Goal: Complete application form: Complete application form

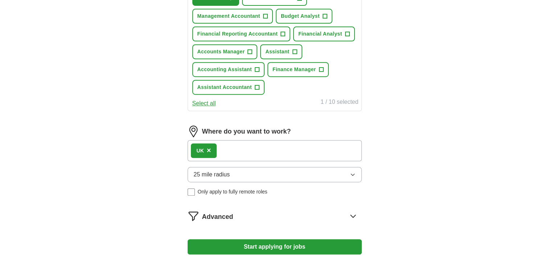
scroll to position [327, 0]
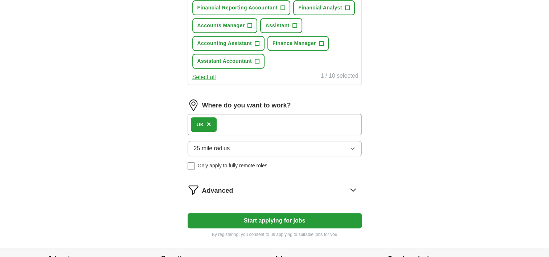
click at [350, 147] on icon "button" at bounding box center [353, 149] width 6 height 6
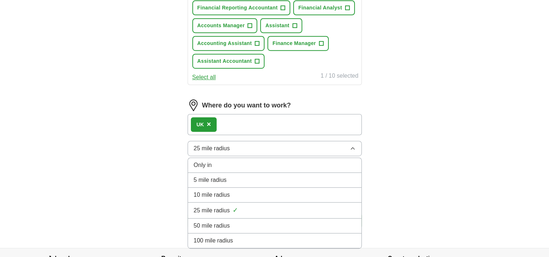
click at [235, 223] on div "50 mile radius" at bounding box center [275, 225] width 162 height 9
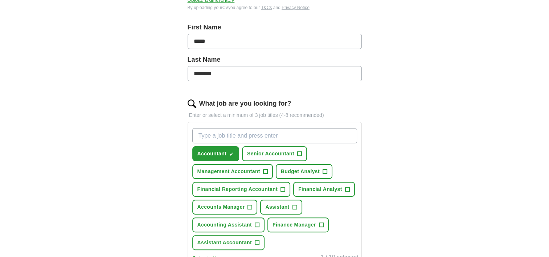
scroll to position [218, 0]
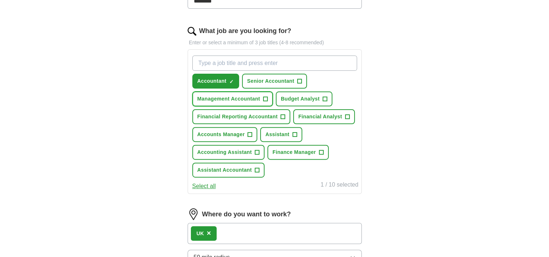
click at [257, 99] on span "Management Accountant" at bounding box center [228, 99] width 63 height 8
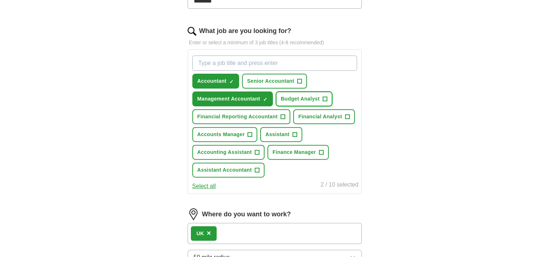
click at [288, 100] on span "Budget Analyst" at bounding box center [300, 99] width 39 height 8
click at [308, 116] on span "Financial Analyst" at bounding box center [320, 117] width 44 height 8
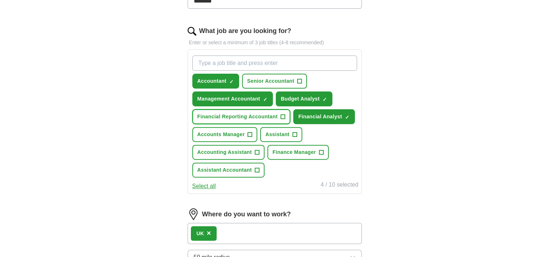
click at [246, 119] on button "Financial Reporting Accountant +" at bounding box center [241, 116] width 98 height 15
click at [283, 134] on span "Assistant" at bounding box center [277, 135] width 24 height 8
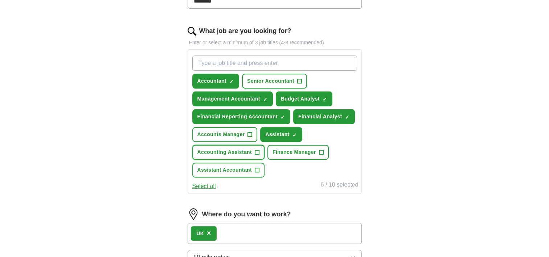
click at [240, 152] on span "Accounting Assistant" at bounding box center [224, 152] width 54 height 8
click at [240, 169] on span "Assistant Accountant" at bounding box center [224, 170] width 54 height 8
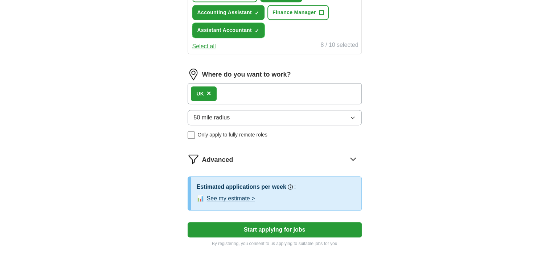
scroll to position [399, 0]
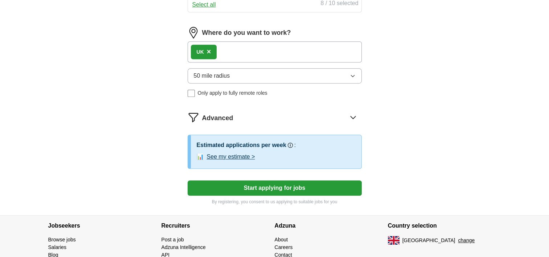
click at [271, 187] on button "Start applying for jobs" at bounding box center [275, 187] width 174 height 15
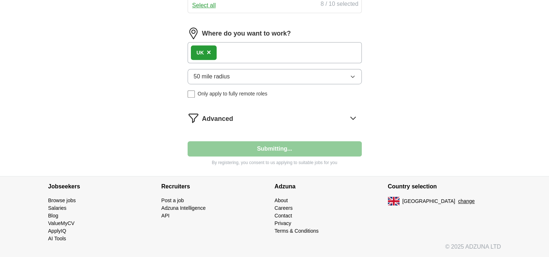
scroll to position [395, 0]
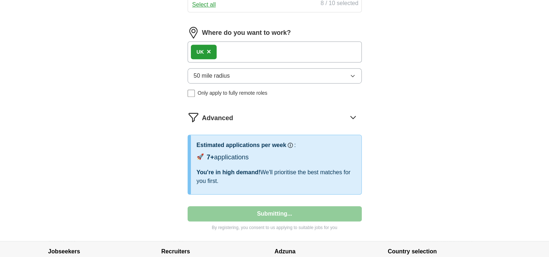
select select "**"
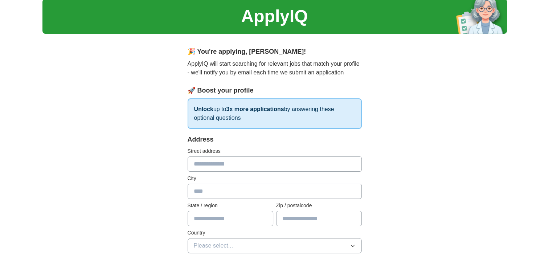
scroll to position [23, 0]
click at [214, 165] on input "text" at bounding box center [275, 163] width 174 height 15
type input "**********"
type input "****"
type input "**"
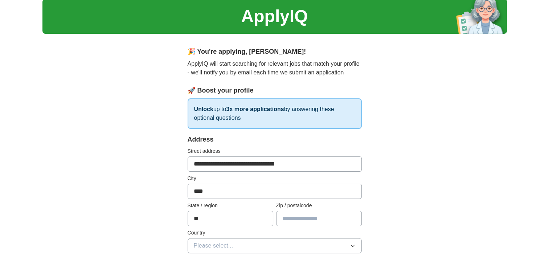
type input "*******"
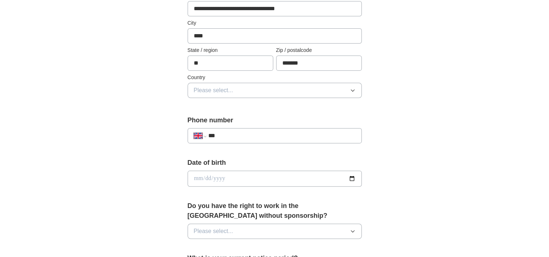
scroll to position [205, 0]
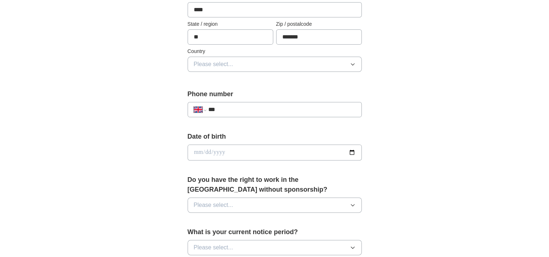
click at [229, 111] on input "***" at bounding box center [281, 109] width 147 height 9
type input "**********"
click at [219, 154] on input "date" at bounding box center [275, 152] width 174 height 16
click at [205, 149] on input "date" at bounding box center [275, 152] width 174 height 16
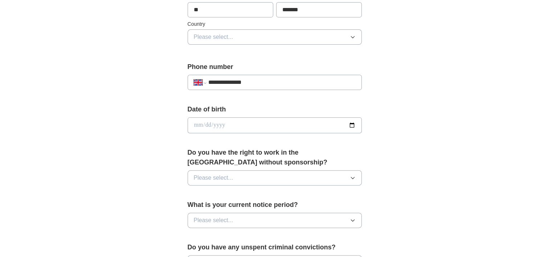
scroll to position [277, 0]
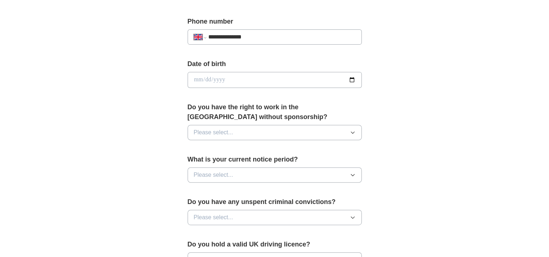
click at [209, 139] on div "Do you have the right to work in the UK without sponsorship? Please select..." at bounding box center [275, 124] width 174 height 44
click at [210, 136] on button "Please select..." at bounding box center [275, 132] width 174 height 15
click at [205, 148] on div "Yes" at bounding box center [275, 149] width 162 height 9
click at [213, 173] on span "Please select..." at bounding box center [214, 175] width 40 height 9
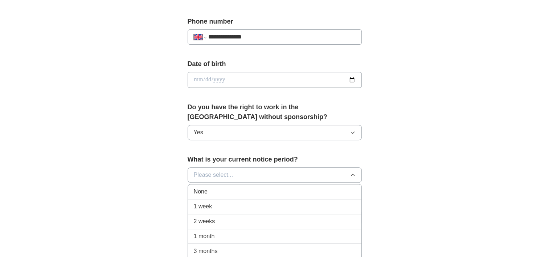
click at [206, 207] on span "1 week" at bounding box center [203, 206] width 19 height 9
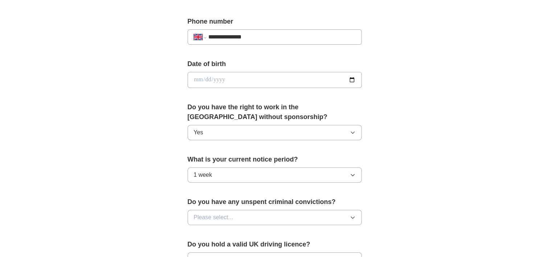
click at [214, 218] on span "Please select..." at bounding box center [214, 217] width 40 height 9
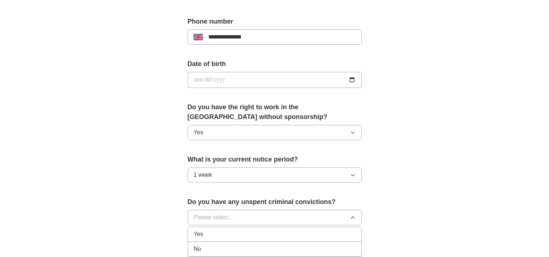
drag, startPoint x: 198, startPoint y: 247, endPoint x: 198, endPoint y: 239, distance: 7.3
click at [198, 247] on span "No" at bounding box center [197, 249] width 7 height 9
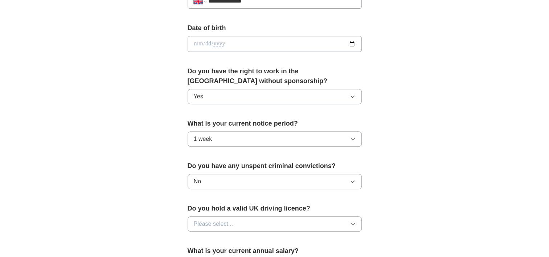
scroll to position [314, 0]
click at [200, 226] on button "Please select..." at bounding box center [275, 223] width 174 height 15
click at [199, 239] on span "Yes" at bounding box center [198, 240] width 9 height 9
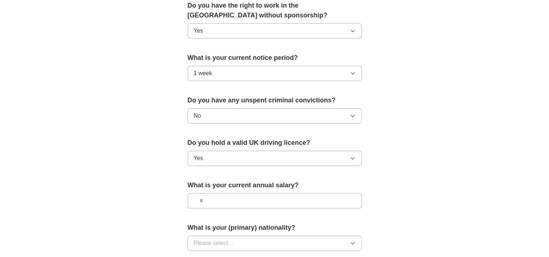
scroll to position [386, 0]
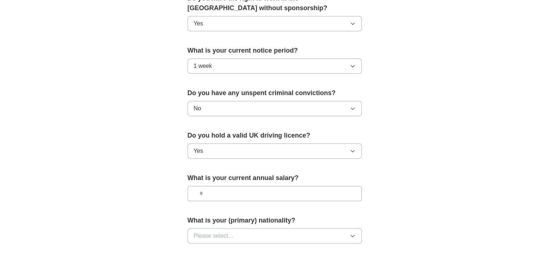
click at [209, 194] on input "text" at bounding box center [275, 193] width 174 height 15
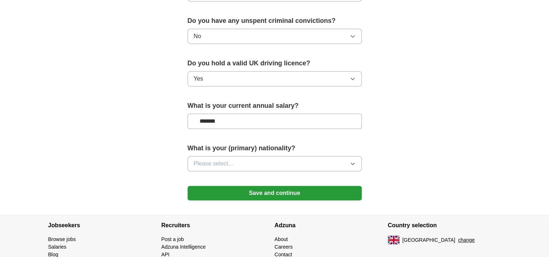
scroll to position [459, 0]
type input "*******"
click at [234, 164] on button "Please select..." at bounding box center [275, 163] width 174 height 15
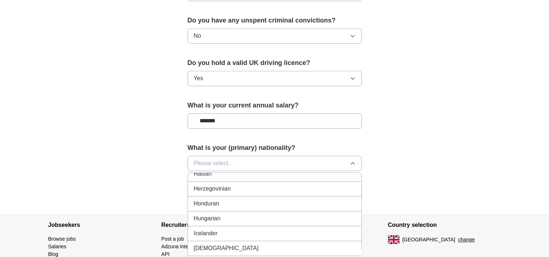
scroll to position [1161, 0]
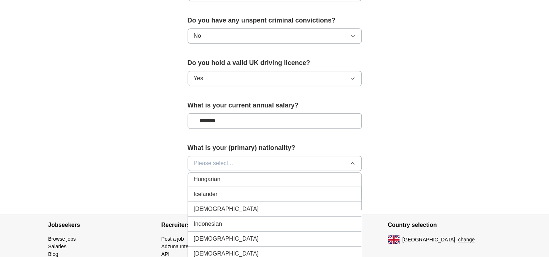
click at [206, 234] on span "Iranian" at bounding box center [226, 238] width 65 height 9
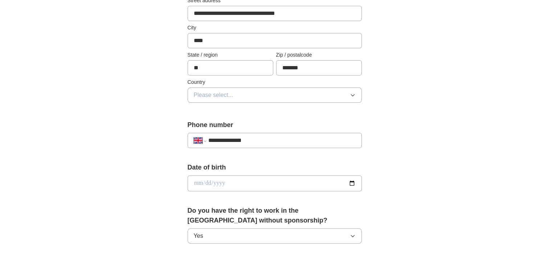
scroll to position [205, 0]
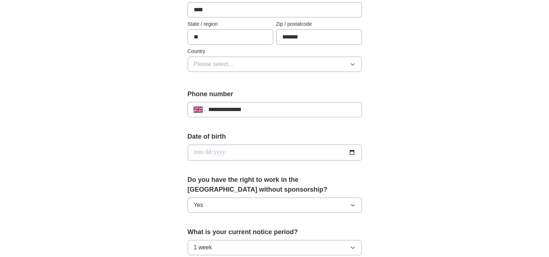
click at [197, 151] on input "date" at bounding box center [275, 152] width 174 height 16
click at [354, 149] on input "date" at bounding box center [275, 152] width 174 height 16
type input "**********"
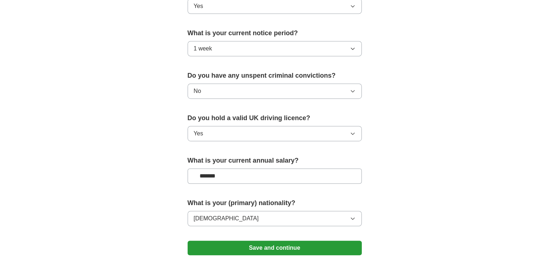
scroll to position [495, 0]
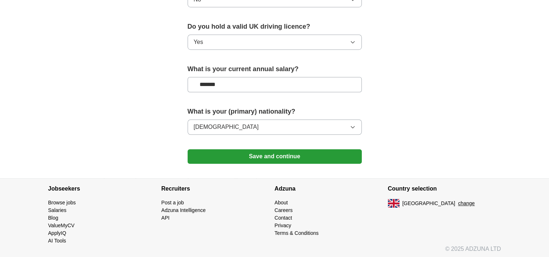
click at [269, 156] on button "Save and continue" at bounding box center [275, 156] width 174 height 15
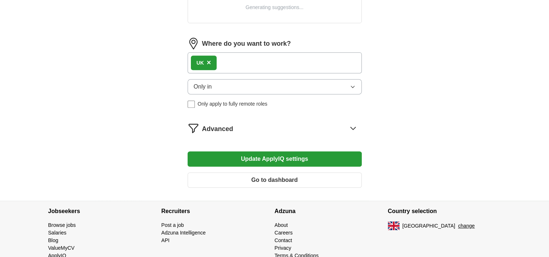
scroll to position [336, 0]
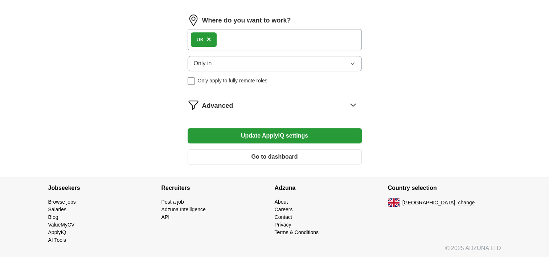
click at [292, 131] on button "Update ApplyIQ settings" at bounding box center [275, 135] width 174 height 15
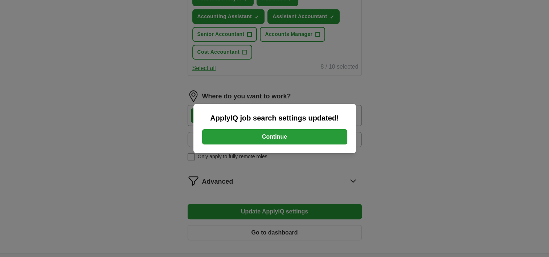
click at [288, 139] on button "Continue" at bounding box center [274, 136] width 145 height 15
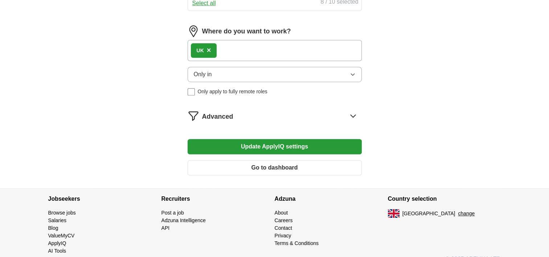
scroll to position [410, 0]
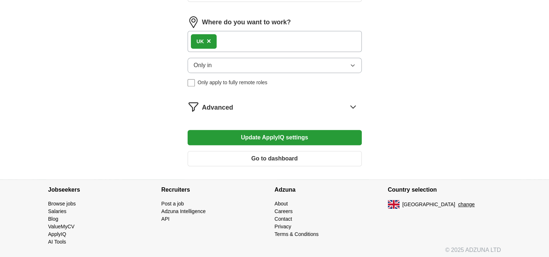
click at [255, 155] on button "Go to dashboard" at bounding box center [275, 158] width 174 height 15
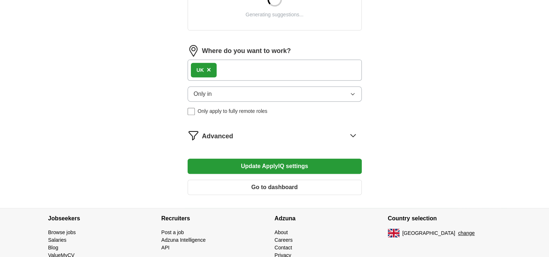
scroll to position [327, 0]
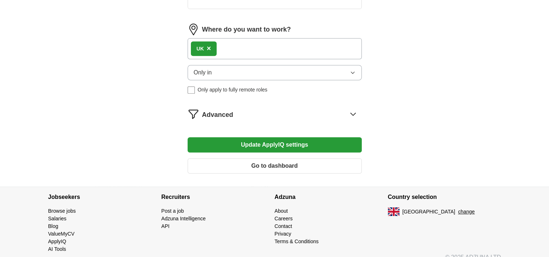
click at [221, 116] on span "Advanced" at bounding box center [217, 115] width 31 height 10
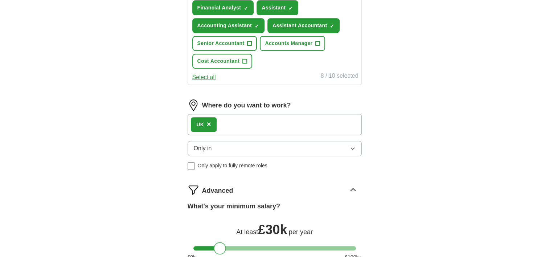
drag, startPoint x: 263, startPoint y: 245, endPoint x: 219, endPoint y: 251, distance: 44.4
click at [219, 251] on div at bounding box center [220, 248] width 12 height 12
click at [220, 248] on div at bounding box center [220, 248] width 12 height 12
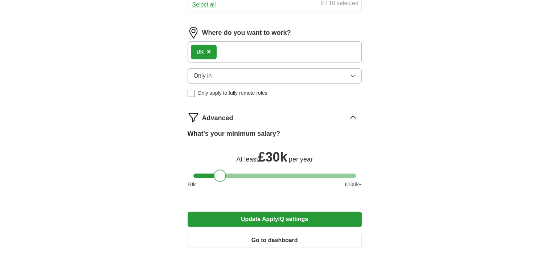
click at [268, 217] on button "Update ApplyIQ settings" at bounding box center [275, 219] width 174 height 15
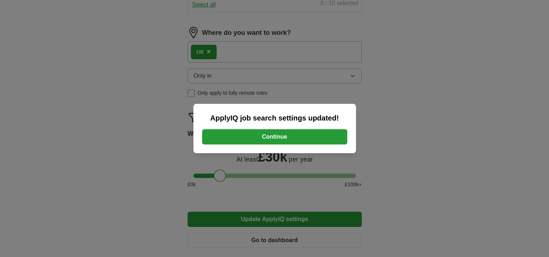
click at [273, 139] on button "Continue" at bounding box center [274, 136] width 145 height 15
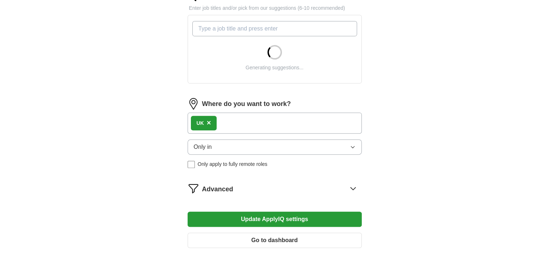
scroll to position [290, 0]
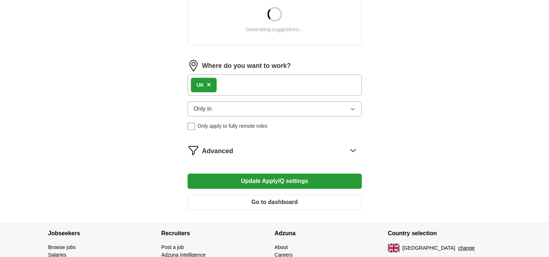
click at [220, 155] on form "Select a [PERSON_NAME].pdf [DATE] 07:13 Upload a different CV By uploading your…" at bounding box center [275, 12] width 174 height 407
click at [221, 149] on span "Advanced" at bounding box center [217, 151] width 31 height 10
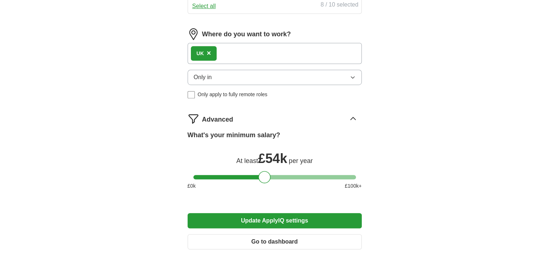
scroll to position [399, 0]
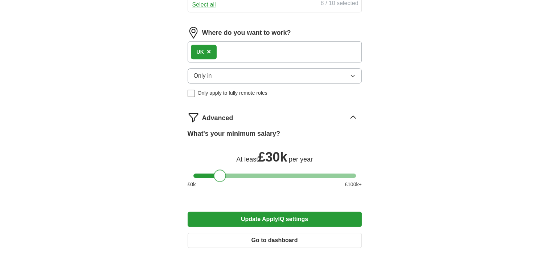
drag, startPoint x: 248, startPoint y: 173, endPoint x: 220, endPoint y: 175, distance: 28.7
click at [220, 175] on div at bounding box center [274, 175] width 163 height 4
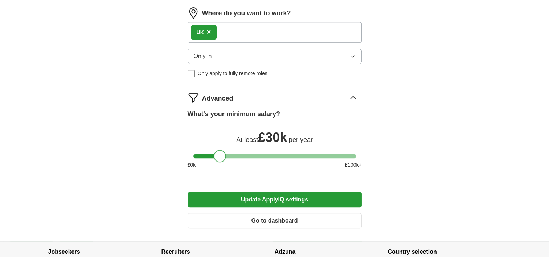
scroll to position [472, 0]
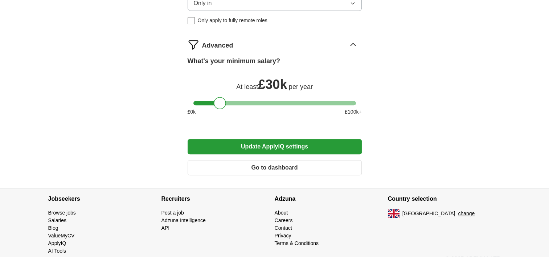
click at [279, 83] on span "£ 30k" at bounding box center [272, 84] width 29 height 15
click at [229, 57] on label "What's your minimum salary?" at bounding box center [234, 61] width 93 height 10
click at [229, 41] on span "Advanced" at bounding box center [217, 46] width 31 height 10
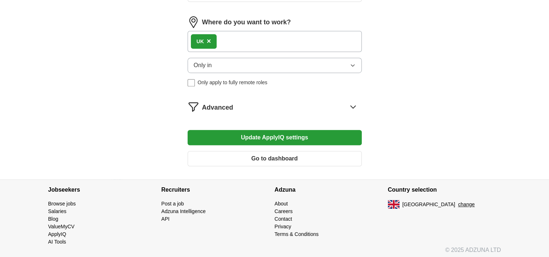
click at [284, 138] on button "Update ApplyIQ settings" at bounding box center [275, 137] width 174 height 15
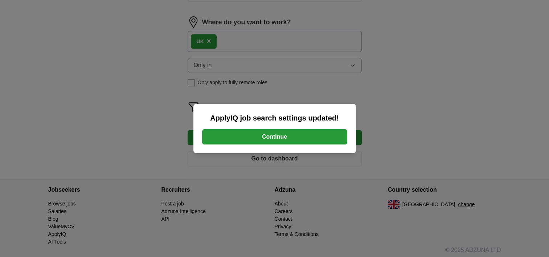
click at [284, 138] on button "Continue" at bounding box center [274, 136] width 145 height 15
